Goal: Complete application form

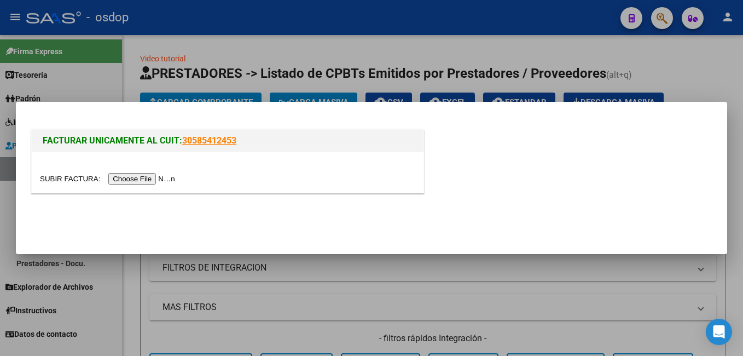
click at [125, 181] on input "file" at bounding box center [109, 178] width 138 height 11
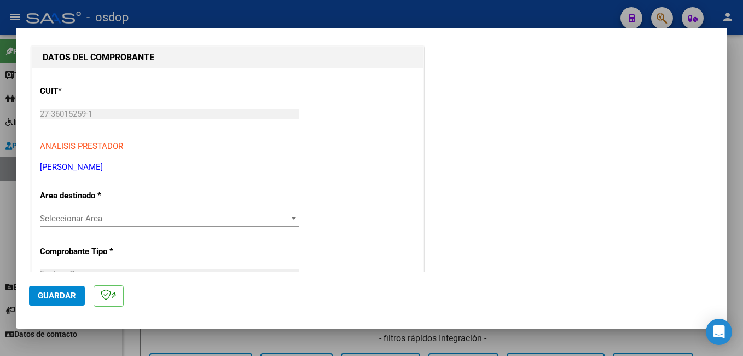
scroll to position [164, 0]
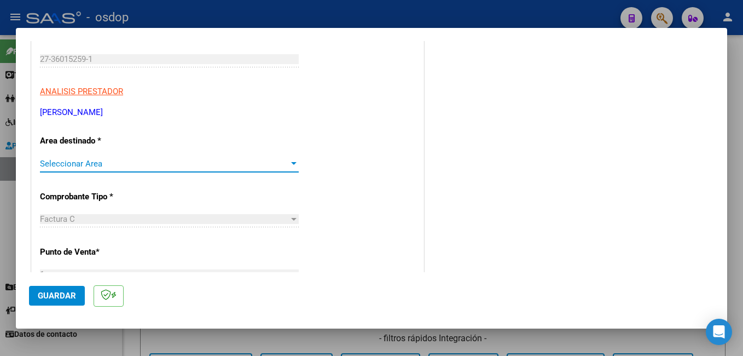
click at [90, 167] on span "Seleccionar Area" at bounding box center [164, 164] width 249 height 10
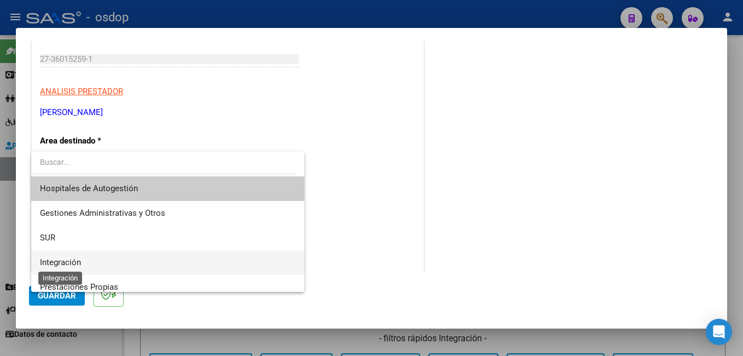
click at [79, 266] on span "Integración" at bounding box center [60, 262] width 41 height 10
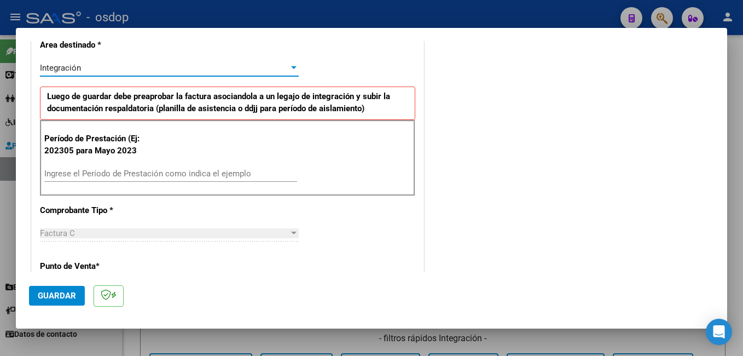
scroll to position [274, 0]
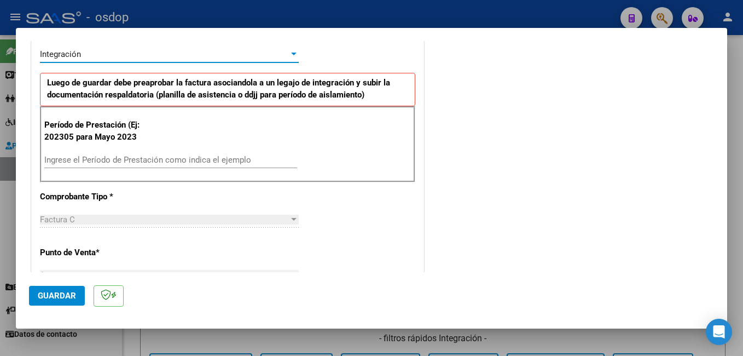
click at [94, 153] on div "Ingrese el Período de Prestación como indica el ejemplo" at bounding box center [170, 160] width 253 height 16
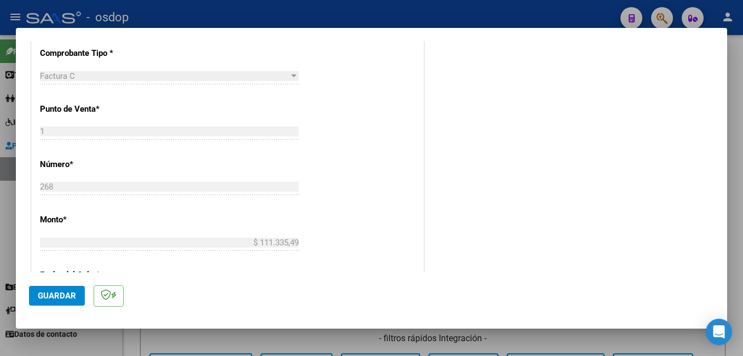
scroll to position [493, 0]
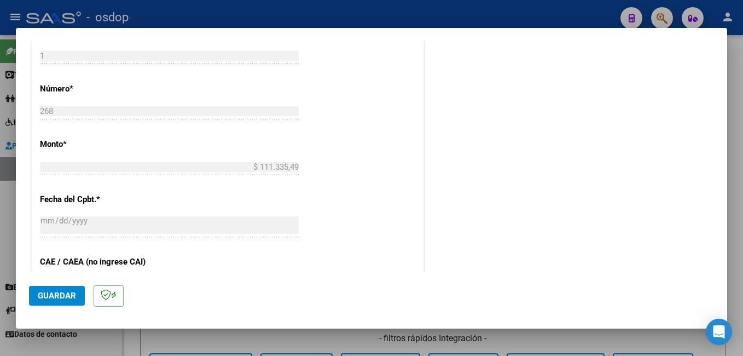
type input "202507"
click at [68, 292] on span "Guardar" at bounding box center [57, 296] width 38 height 10
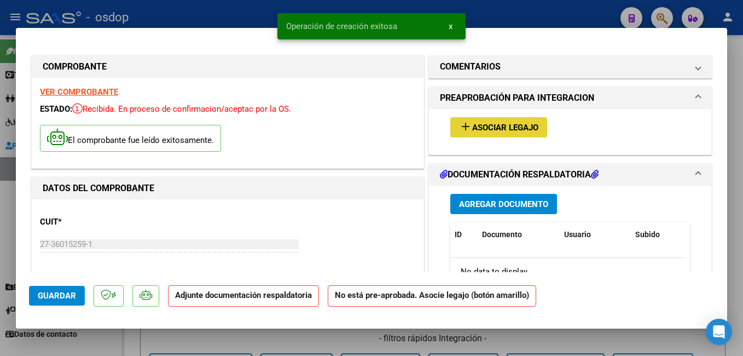
click at [460, 130] on mat-icon "add" at bounding box center [465, 126] width 13 height 13
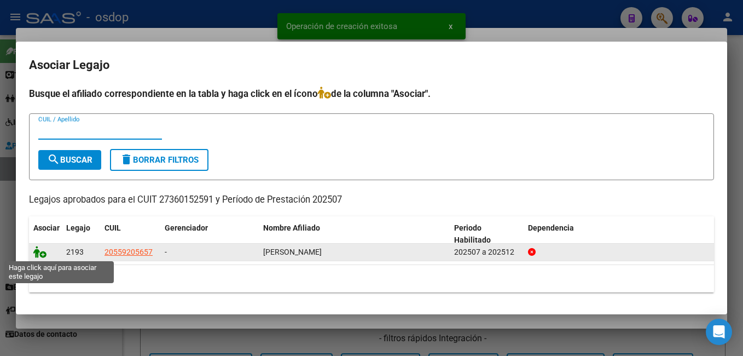
click at [39, 253] on icon at bounding box center [39, 252] width 13 height 12
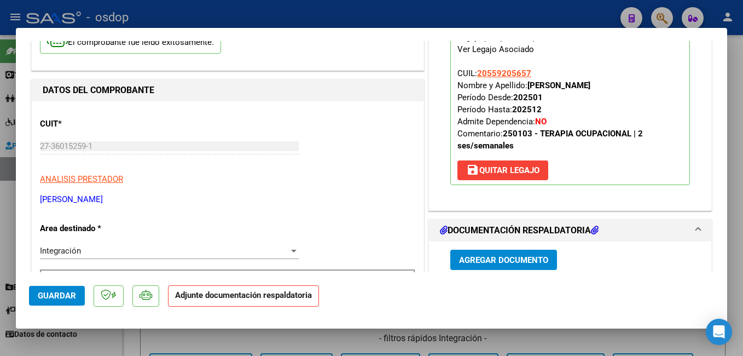
scroll to position [219, 0]
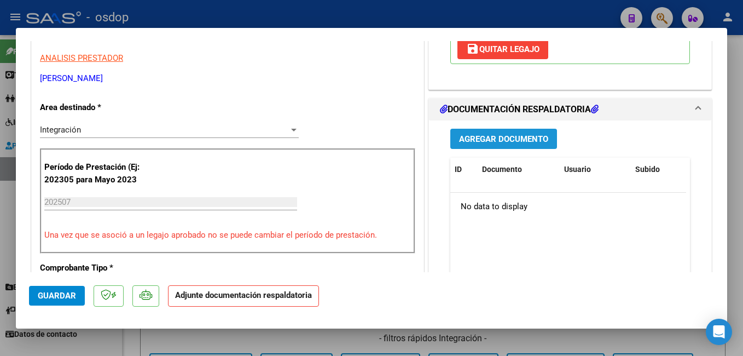
click at [489, 137] on span "Agregar Documento" at bounding box center [503, 139] width 89 height 10
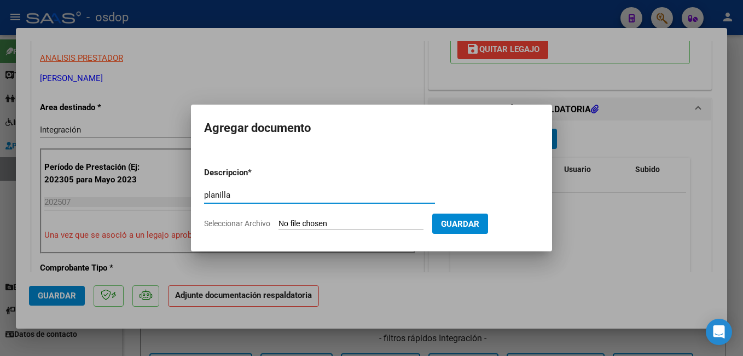
type input "planilla"
click at [314, 235] on form "Descripcion * planilla Escriba aquí una descripcion Seleccionar Archivo Guardar" at bounding box center [371, 198] width 335 height 80
click at [317, 222] on input "Seleccionar Archivo" at bounding box center [351, 224] width 145 height 10
type input "C:\fakepath\07 ASIST [PERSON_NAME].pdf"
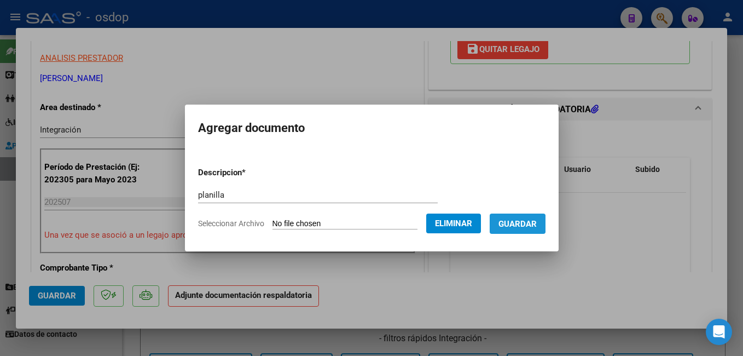
click at [516, 223] on span "Guardar" at bounding box center [518, 224] width 38 height 10
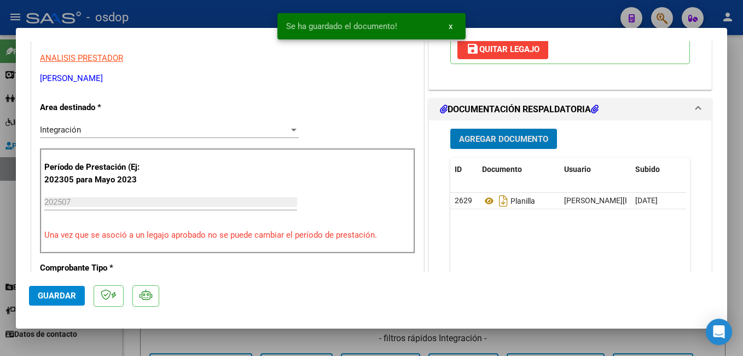
click at [76, 298] on button "Guardar" at bounding box center [57, 296] width 56 height 20
click at [494, 11] on div at bounding box center [371, 178] width 743 height 356
type input "$ 0,00"
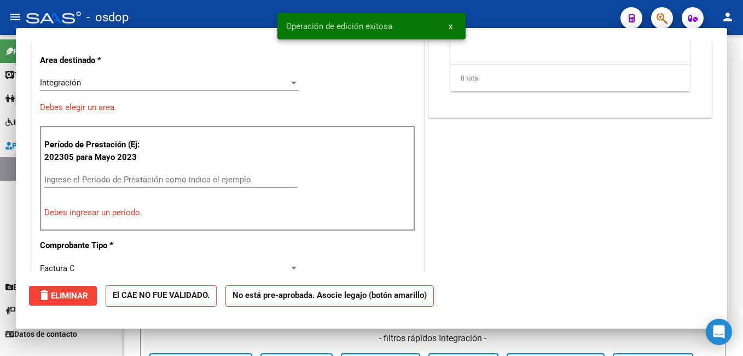
scroll to position [186, 0]
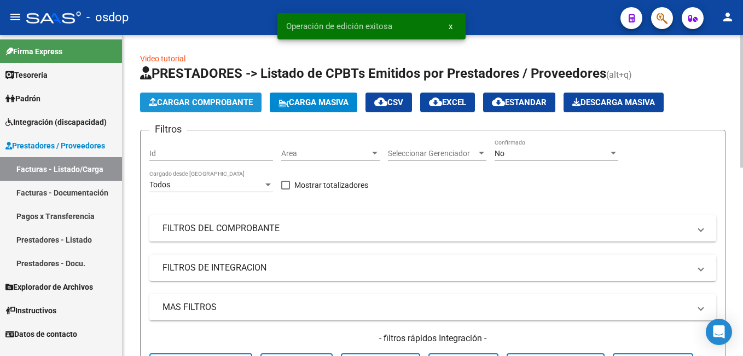
click at [173, 101] on span "Cargar Comprobante" at bounding box center [201, 102] width 104 height 10
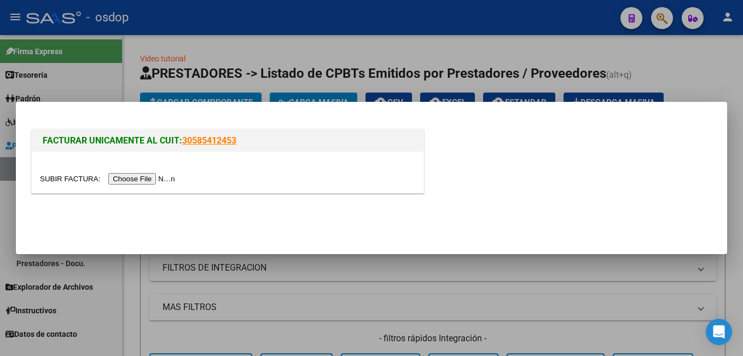
click at [137, 173] on input "file" at bounding box center [109, 178] width 138 height 11
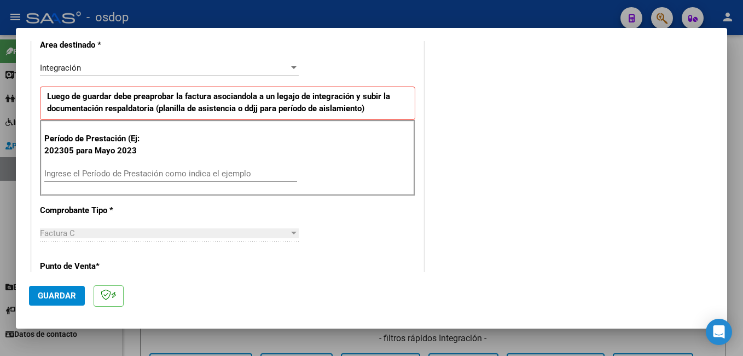
scroll to position [274, 0]
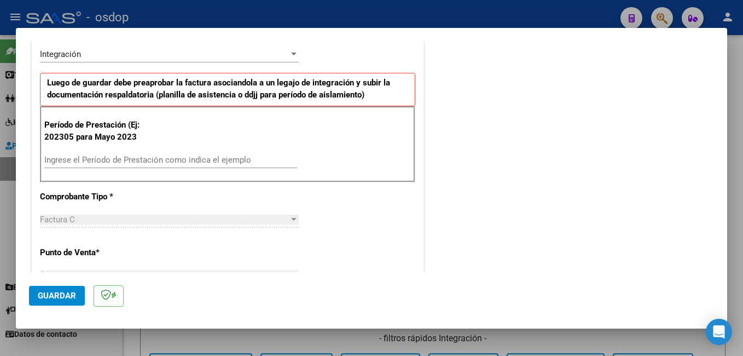
click at [92, 159] on input "Ingrese el Período de Prestación como indica el ejemplo" at bounding box center [170, 160] width 253 height 10
type input "202507"
click at [77, 291] on button "Guardar" at bounding box center [57, 296] width 56 height 20
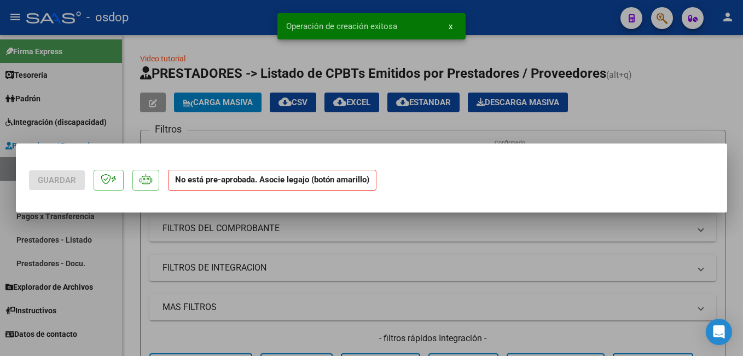
scroll to position [0, 0]
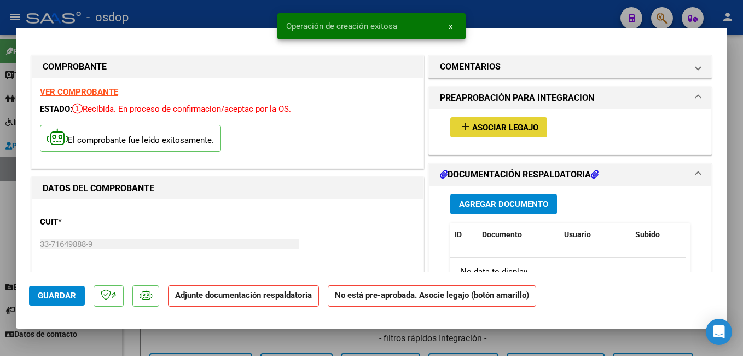
click at [513, 126] on span "Asociar Legajo" at bounding box center [505, 128] width 66 height 10
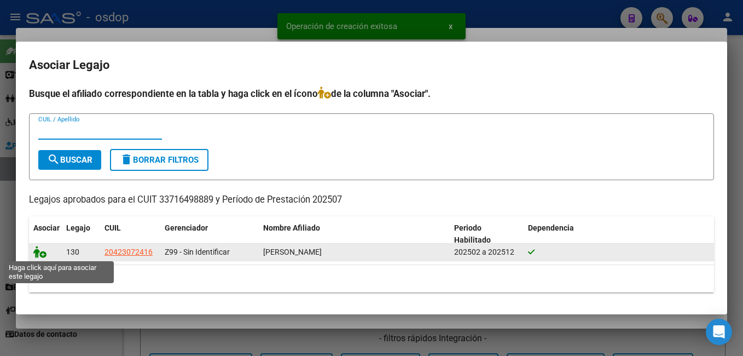
click at [37, 254] on icon at bounding box center [39, 252] width 13 height 12
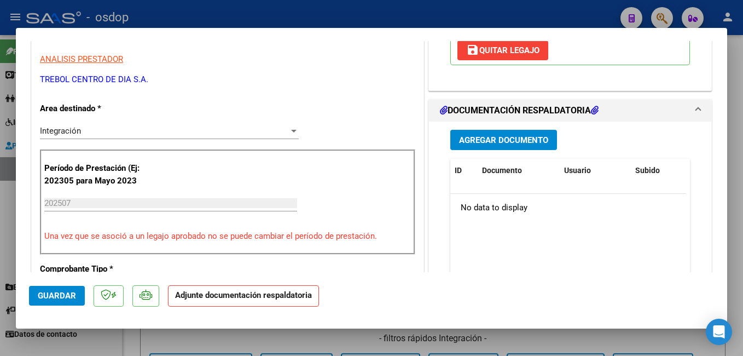
scroll to position [219, 0]
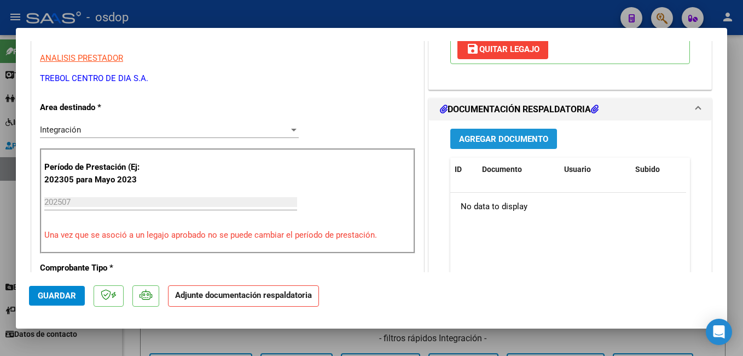
click at [486, 136] on span "Agregar Documento" at bounding box center [503, 139] width 89 height 10
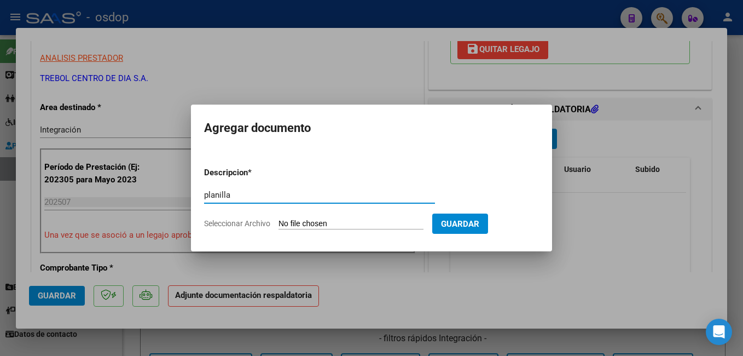
type input "planilla"
click at [366, 225] on input "Seleccionar Archivo" at bounding box center [351, 224] width 145 height 10
type input "C:\fakepath\AS [DATE] LS.pdf"
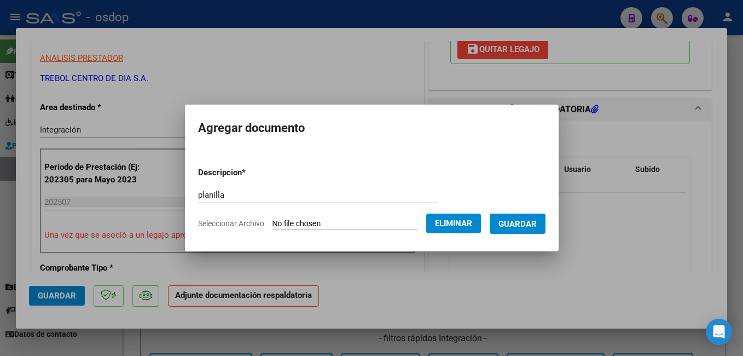
click at [536, 227] on span "Guardar" at bounding box center [518, 224] width 38 height 10
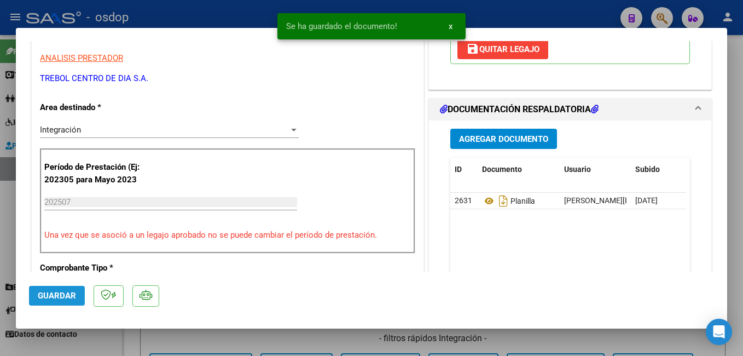
click at [64, 293] on span "Guardar" at bounding box center [57, 296] width 38 height 10
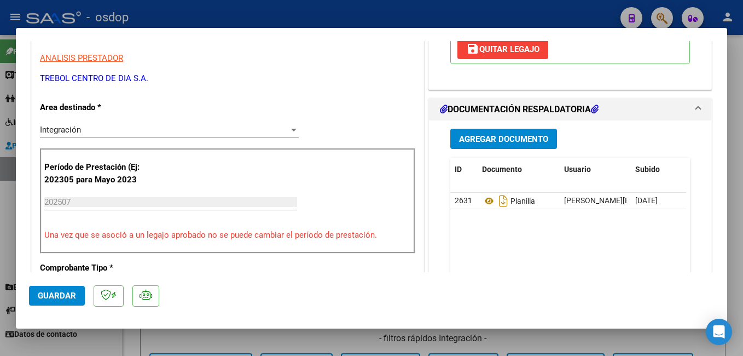
click at [72, 296] on span "Guardar" at bounding box center [57, 296] width 38 height 10
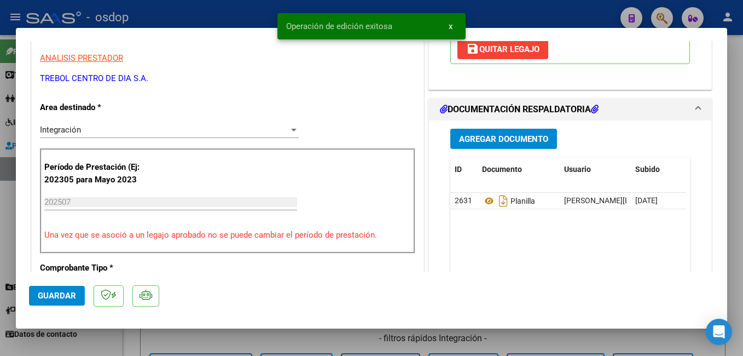
click at [247, 13] on div at bounding box center [371, 178] width 743 height 356
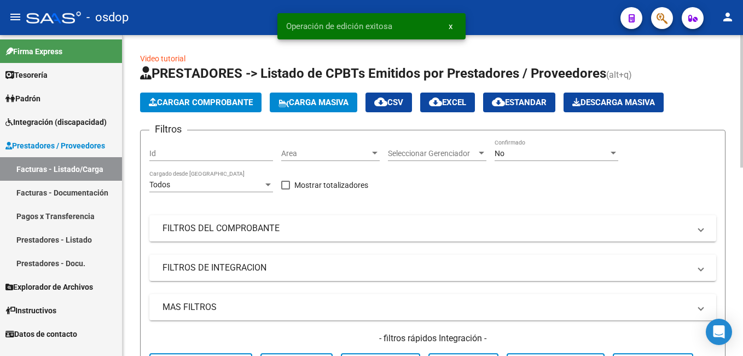
click at [227, 100] on span "Cargar Comprobante" at bounding box center [201, 102] width 104 height 10
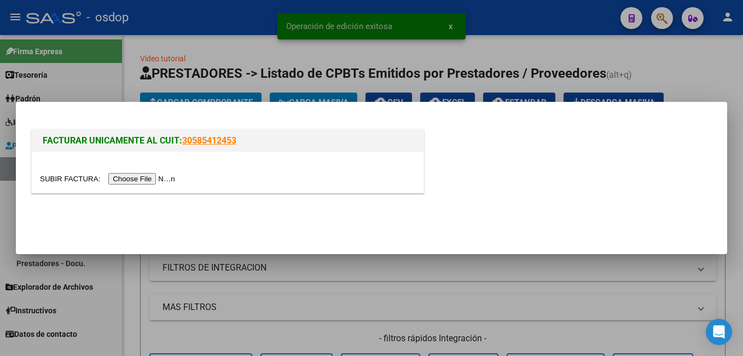
click at [133, 176] on input "file" at bounding box center [109, 178] width 138 height 11
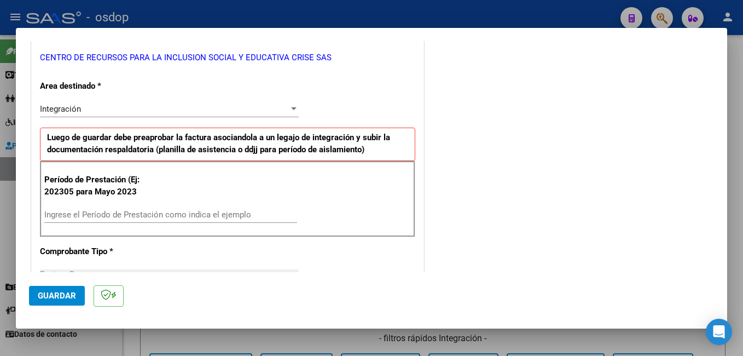
click at [94, 213] on input "Ingrese el Período de Prestación como indica el ejemplo" at bounding box center [170, 215] width 253 height 10
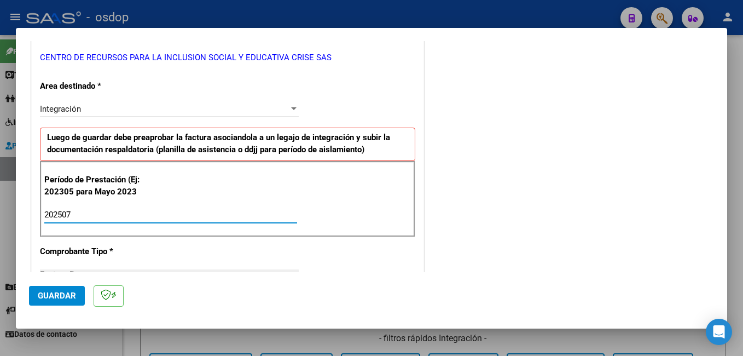
type input "202507"
click at [59, 288] on button "Guardar" at bounding box center [57, 296] width 56 height 20
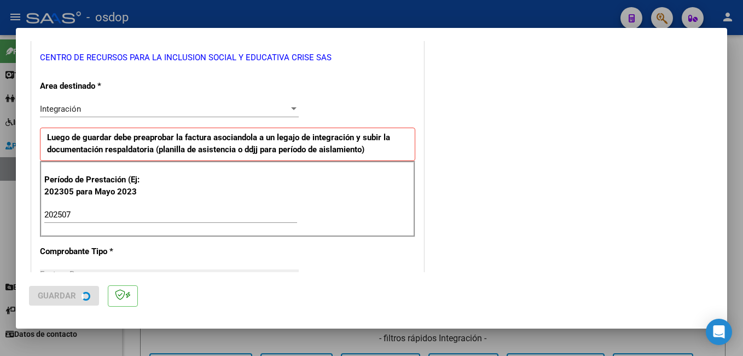
scroll to position [0, 0]
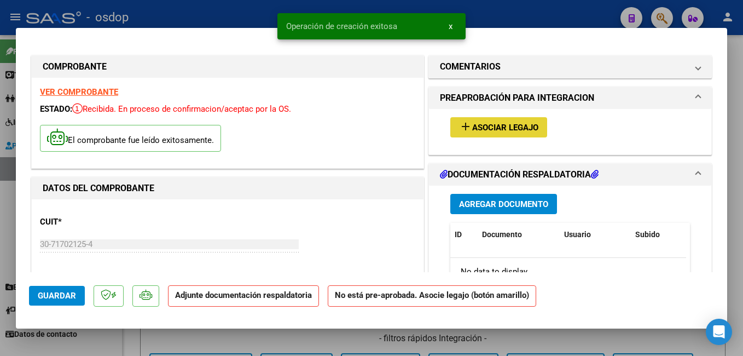
click at [450, 125] on button "add Asociar Legajo" at bounding box center [498, 127] width 97 height 20
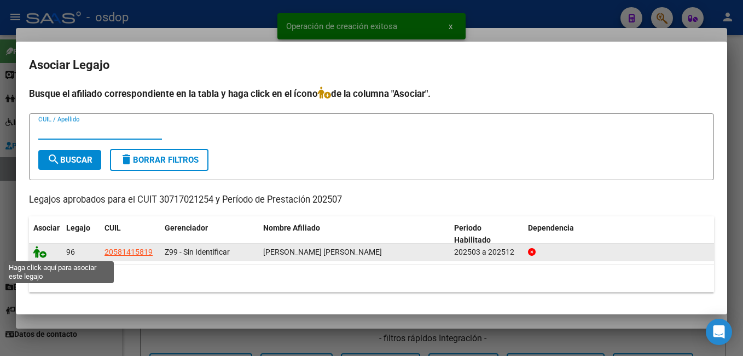
click at [35, 251] on icon at bounding box center [39, 252] width 13 height 12
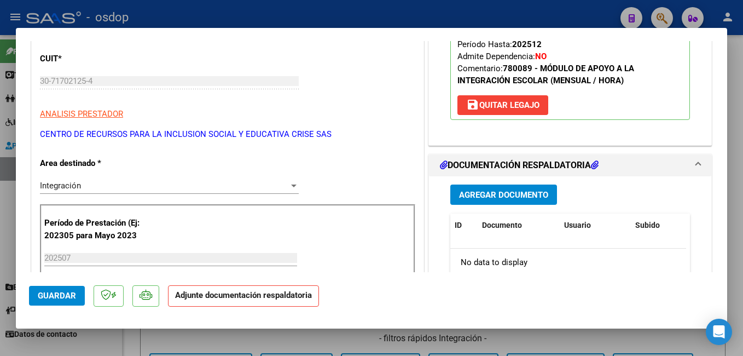
scroll to position [219, 0]
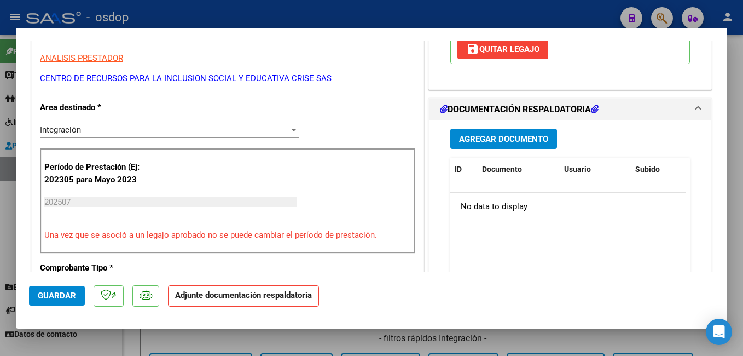
click at [514, 143] on span "Agregar Documento" at bounding box center [503, 139] width 89 height 10
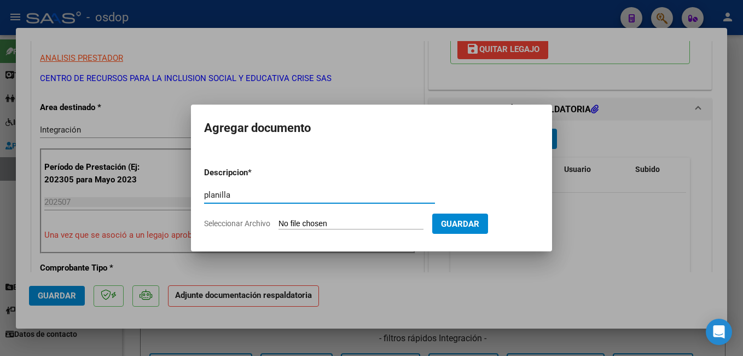
type input "planilla"
click at [386, 220] on input "Seleccionar Archivo" at bounding box center [351, 224] width 145 height 10
type input "C:\fakepath\[PERSON_NAME].pdf"
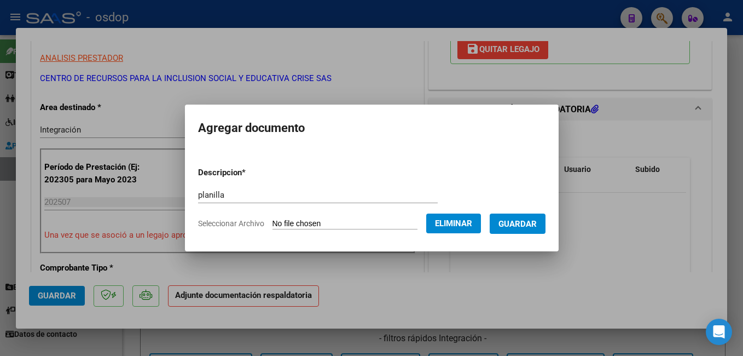
click at [530, 221] on span "Guardar" at bounding box center [518, 224] width 38 height 10
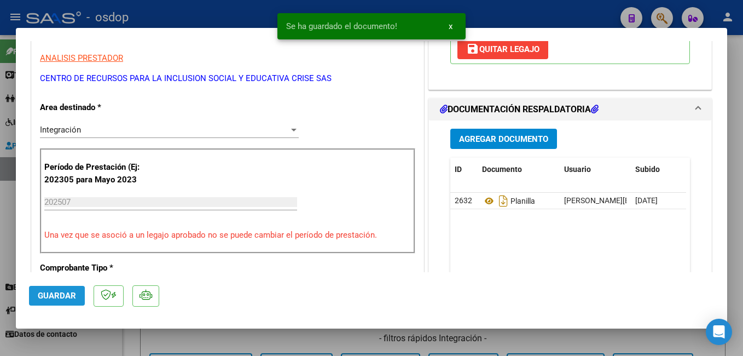
click at [55, 299] on span "Guardar" at bounding box center [57, 296] width 38 height 10
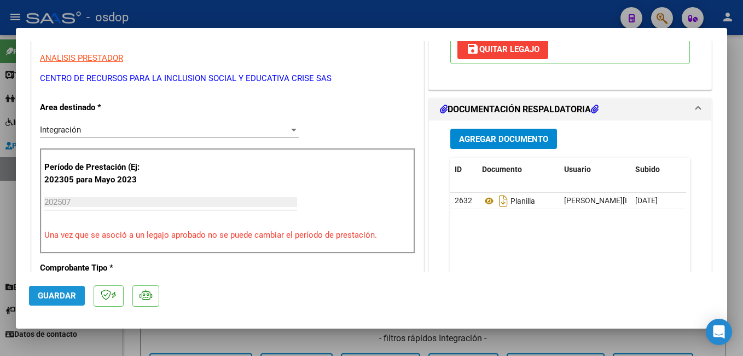
click at [55, 299] on span "Guardar" at bounding box center [57, 296] width 38 height 10
